Goal: Information Seeking & Learning: Learn about a topic

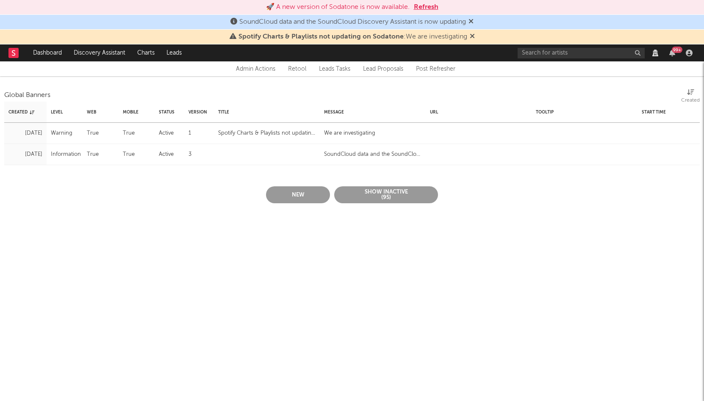
click at [421, 7] on button "Refresh" at bounding box center [426, 7] width 25 height 10
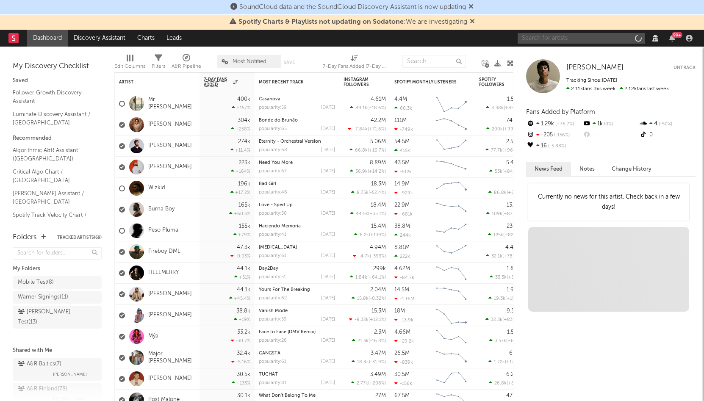
click at [549, 42] on input "text" at bounding box center [581, 38] width 127 height 11
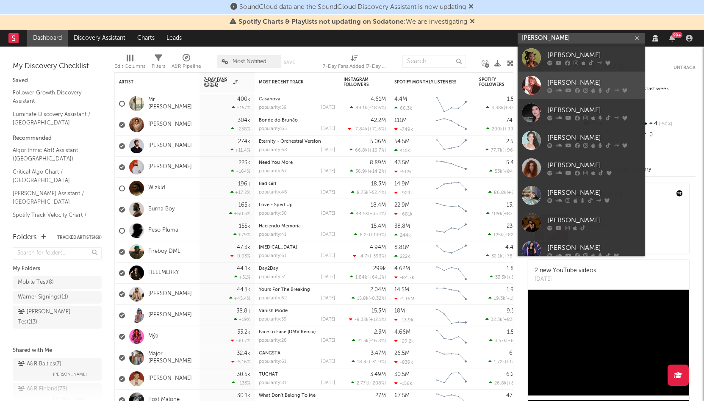
type input "[PERSON_NAME]"
click at [559, 82] on div "[PERSON_NAME]" at bounding box center [593, 83] width 93 height 10
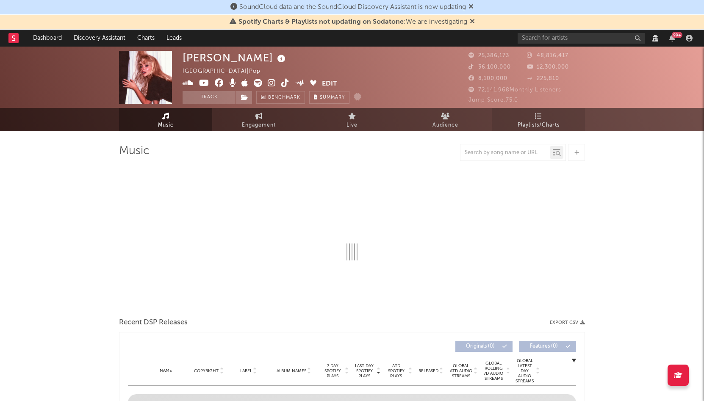
click at [536, 125] on span "Playlists/Charts" at bounding box center [539, 125] width 42 height 10
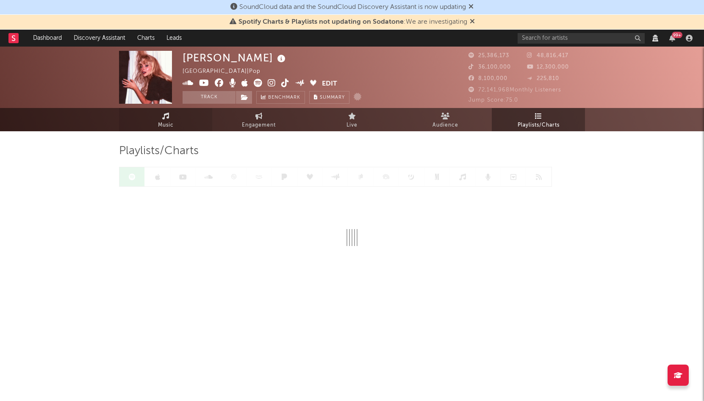
click at [162, 117] on icon at bounding box center [165, 116] width 7 height 7
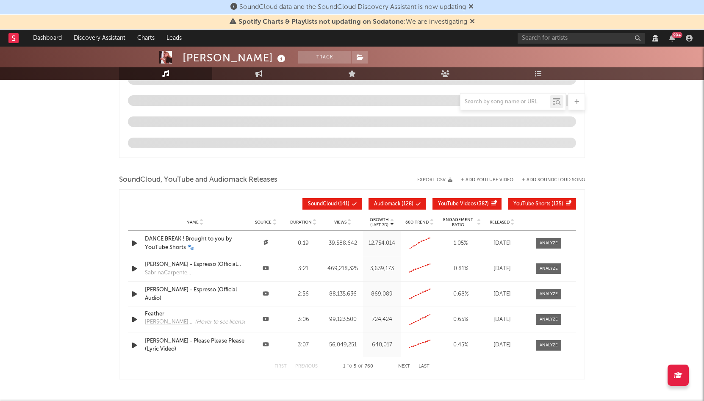
scroll to position [998, 0]
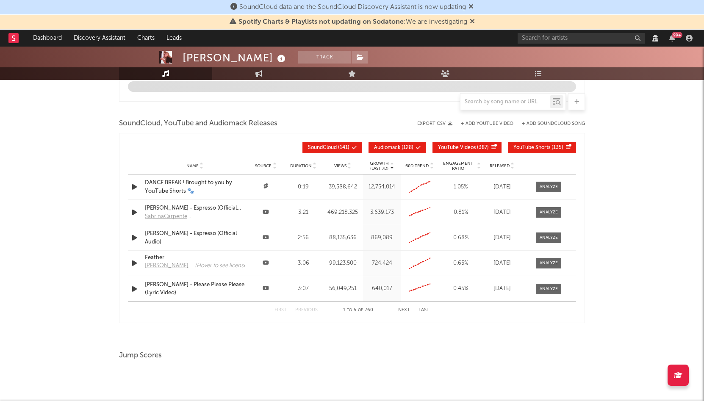
click at [393, 152] on button "Audiomack ( 128 )" at bounding box center [397, 147] width 58 height 11
click at [474, 152] on button "YouTube Videos ( 387 )" at bounding box center [466, 147] width 69 height 11
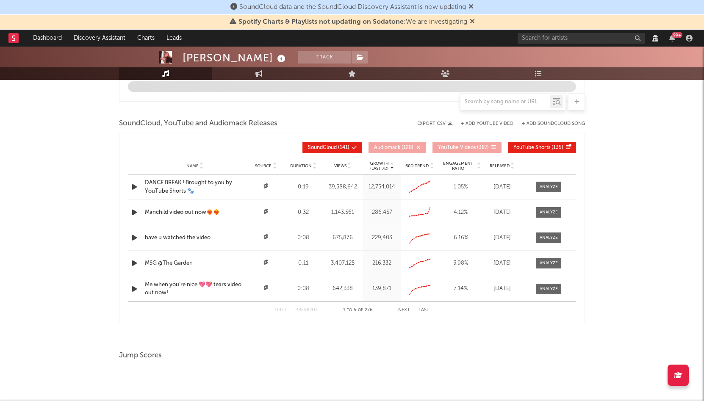
click at [536, 151] on button "YouTube Shorts ( 135 )" at bounding box center [542, 147] width 68 height 11
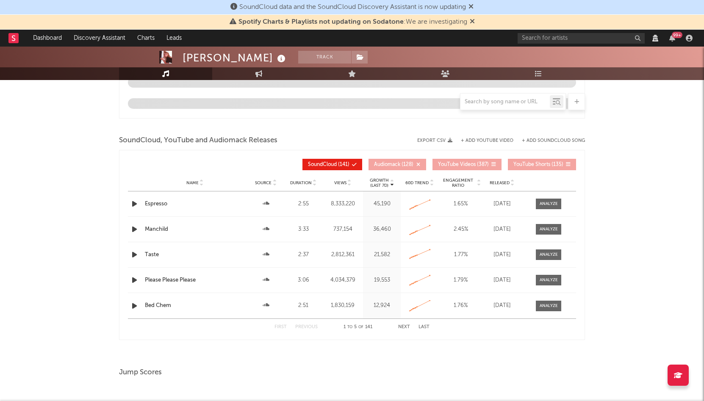
scroll to position [1015, 0]
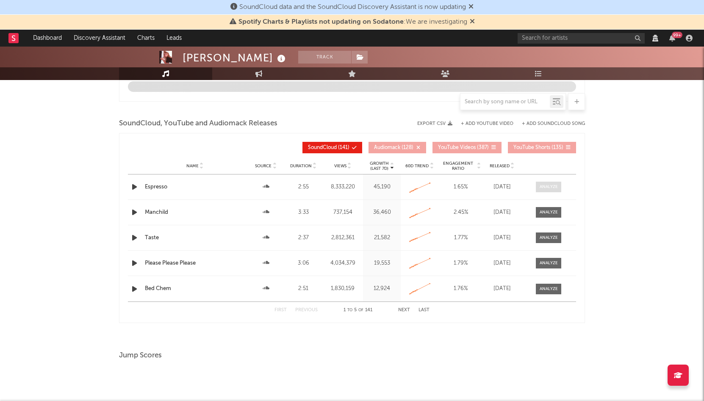
click at [555, 186] on div at bounding box center [549, 187] width 18 height 6
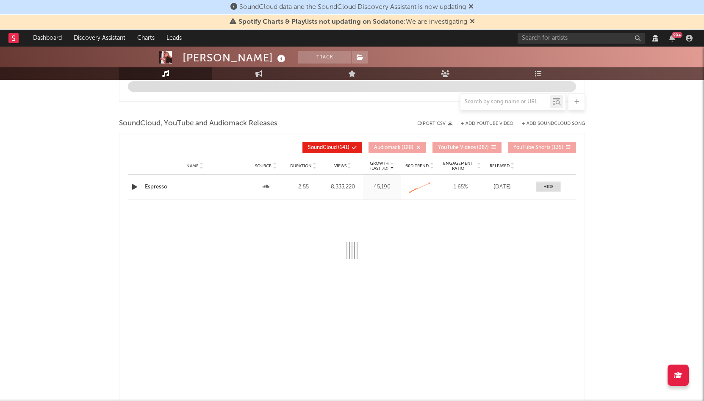
scroll to position [856, 0]
select select "6m"
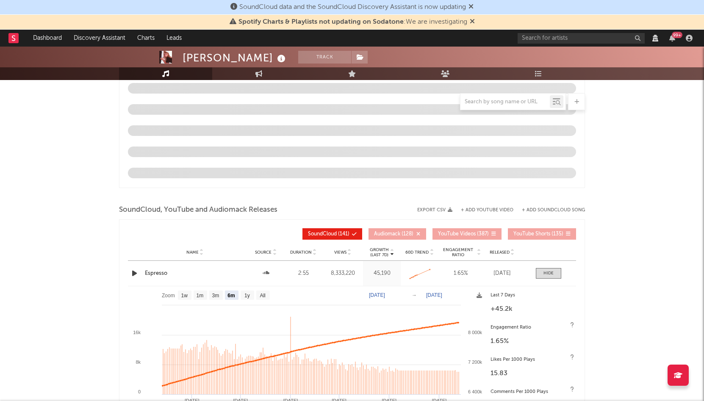
select select "View all"
select select "6m"
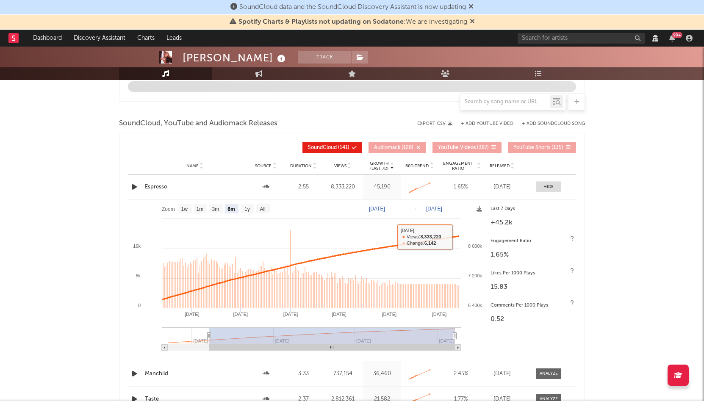
select select "View all"
select select "6m"
click at [551, 187] on div at bounding box center [548, 187] width 10 height 6
select select "View all"
select select "6m"
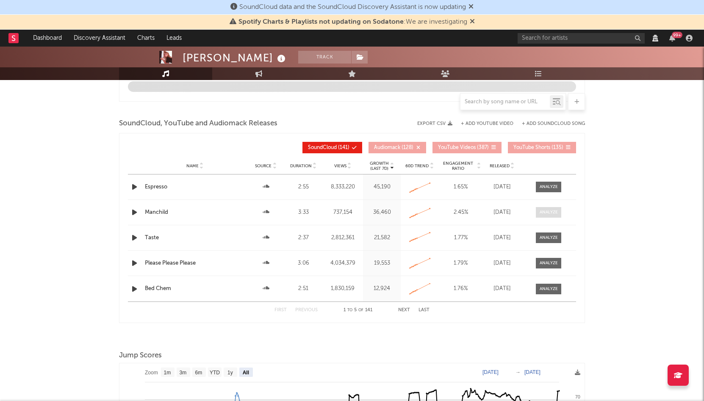
select select "View all"
select select "6m"
click at [544, 260] on span at bounding box center [548, 263] width 25 height 11
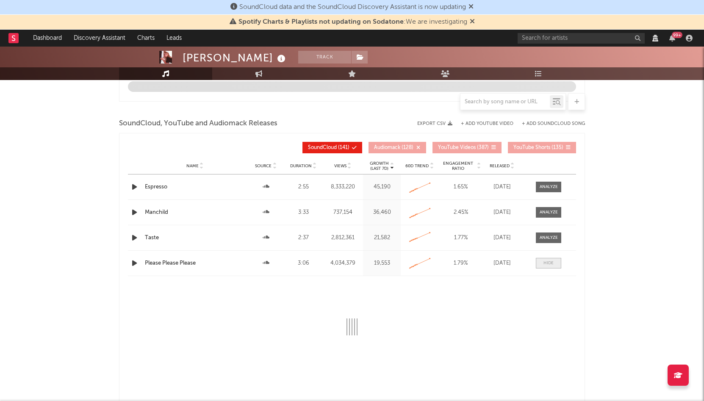
select select "6m"
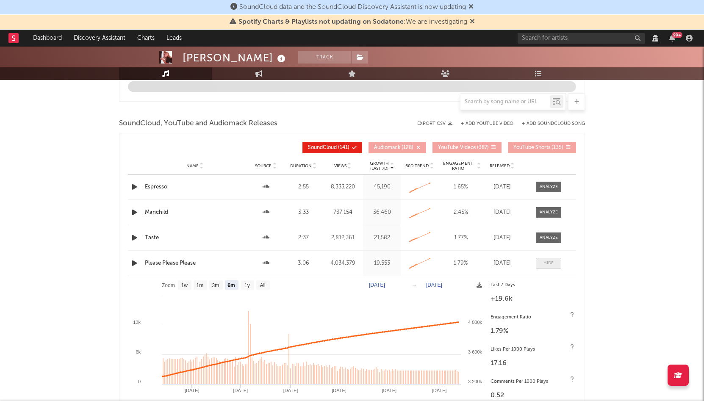
select select "View all"
select select "6m"
click at [546, 238] on div at bounding box center [549, 238] width 18 height 6
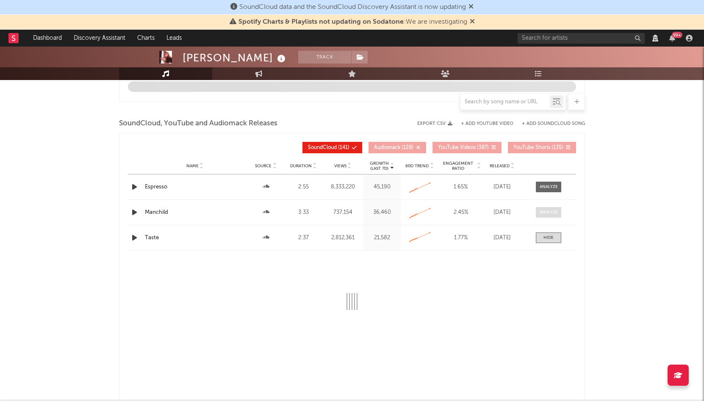
select select "View all"
select select "6m"
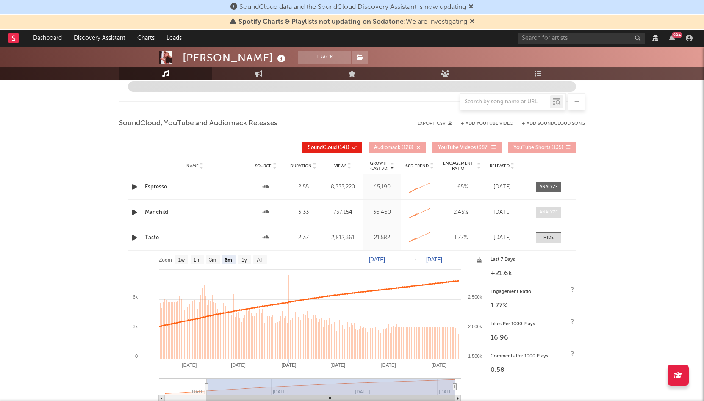
click at [550, 207] on span at bounding box center [548, 212] width 25 height 11
select select "View all"
select select "6m"
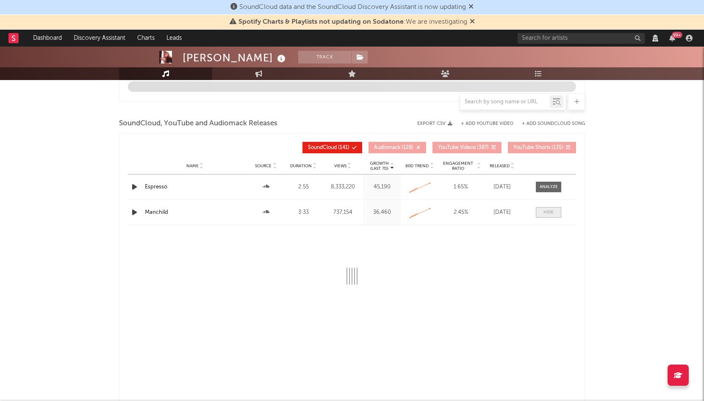
select select "View all"
select select "6m"
select select "All"
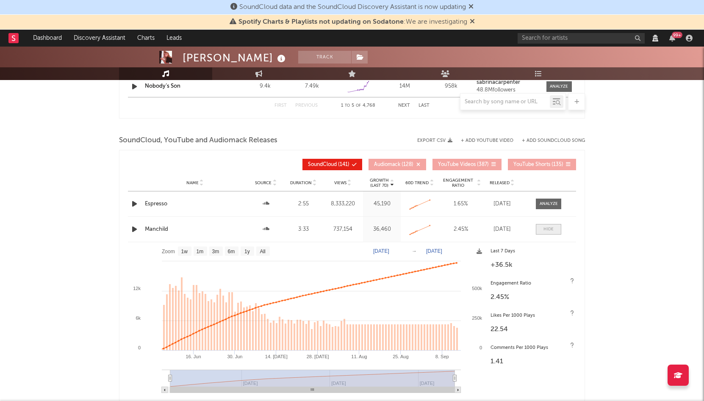
select select "View all"
select select "6m"
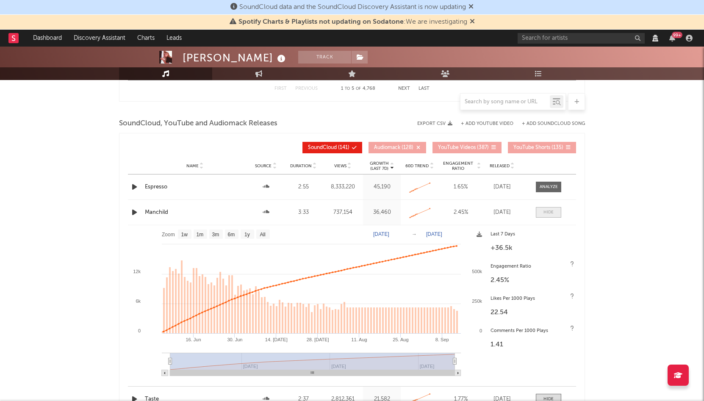
select select "View all"
select select "6m"
